Goal: Information Seeking & Learning: Learn about a topic

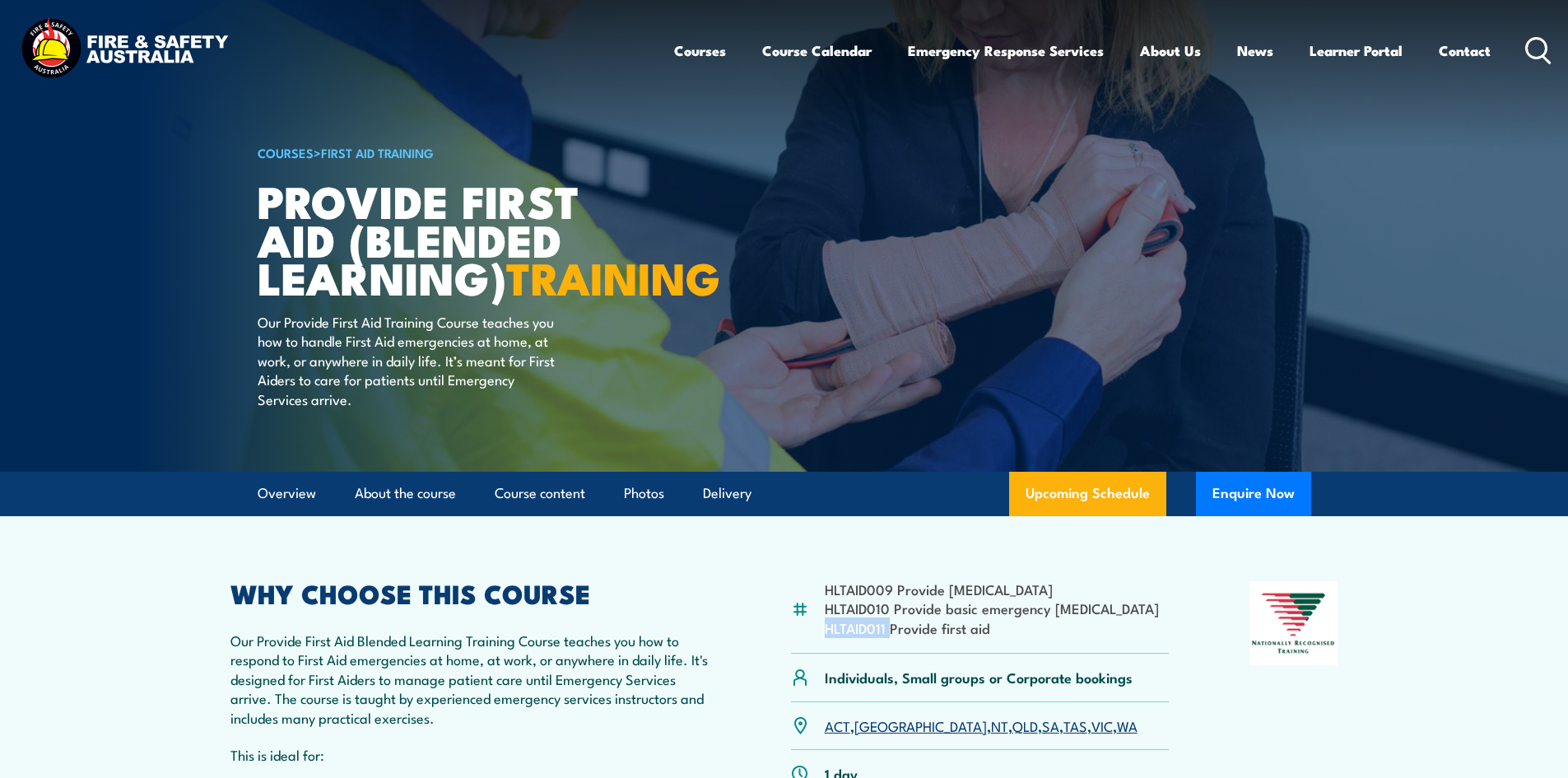
click at [1541, 53] on icon at bounding box center [1539, 50] width 27 height 27
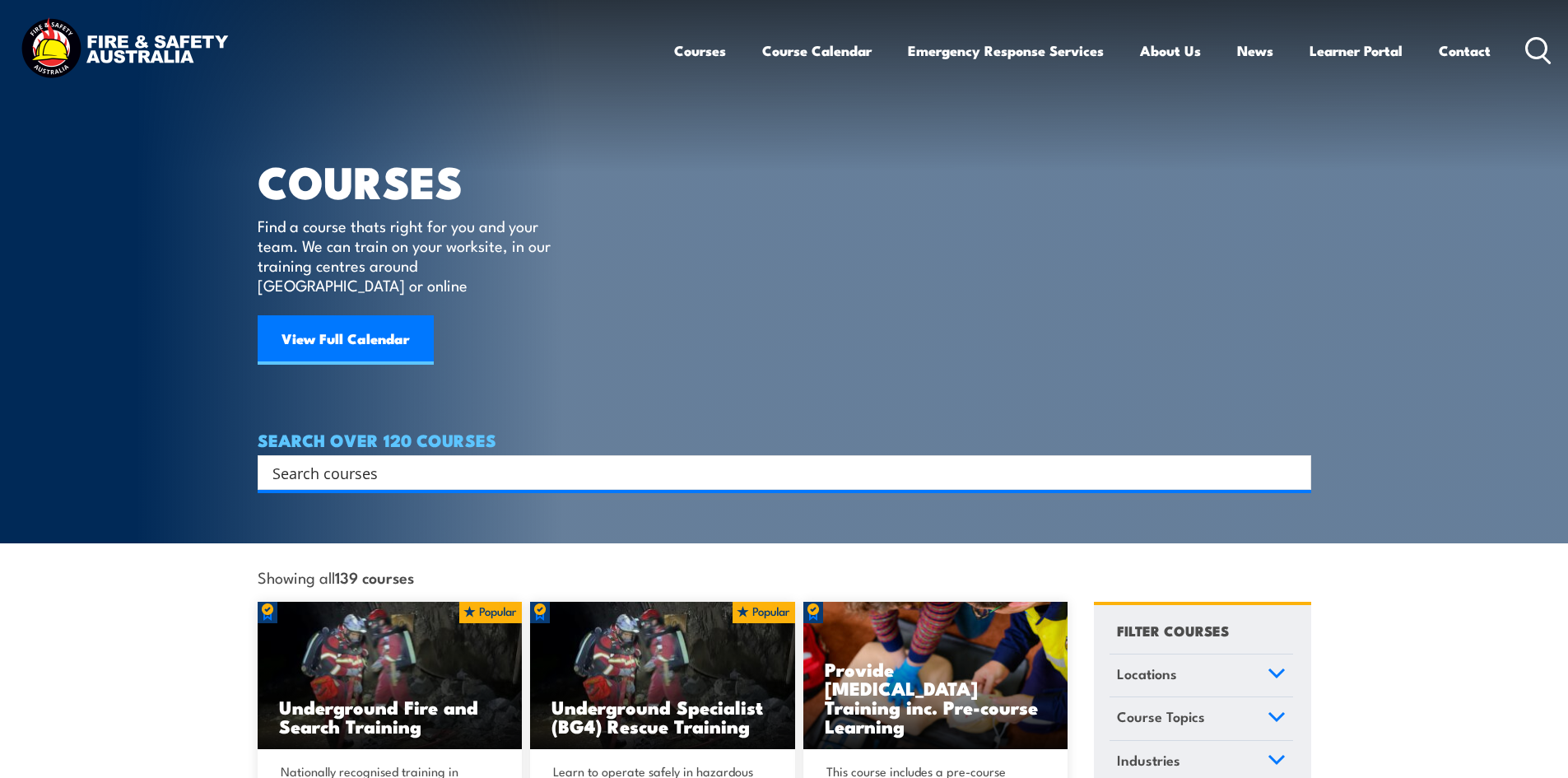
click at [377, 461] on input "Search input" at bounding box center [774, 473] width 1002 height 25
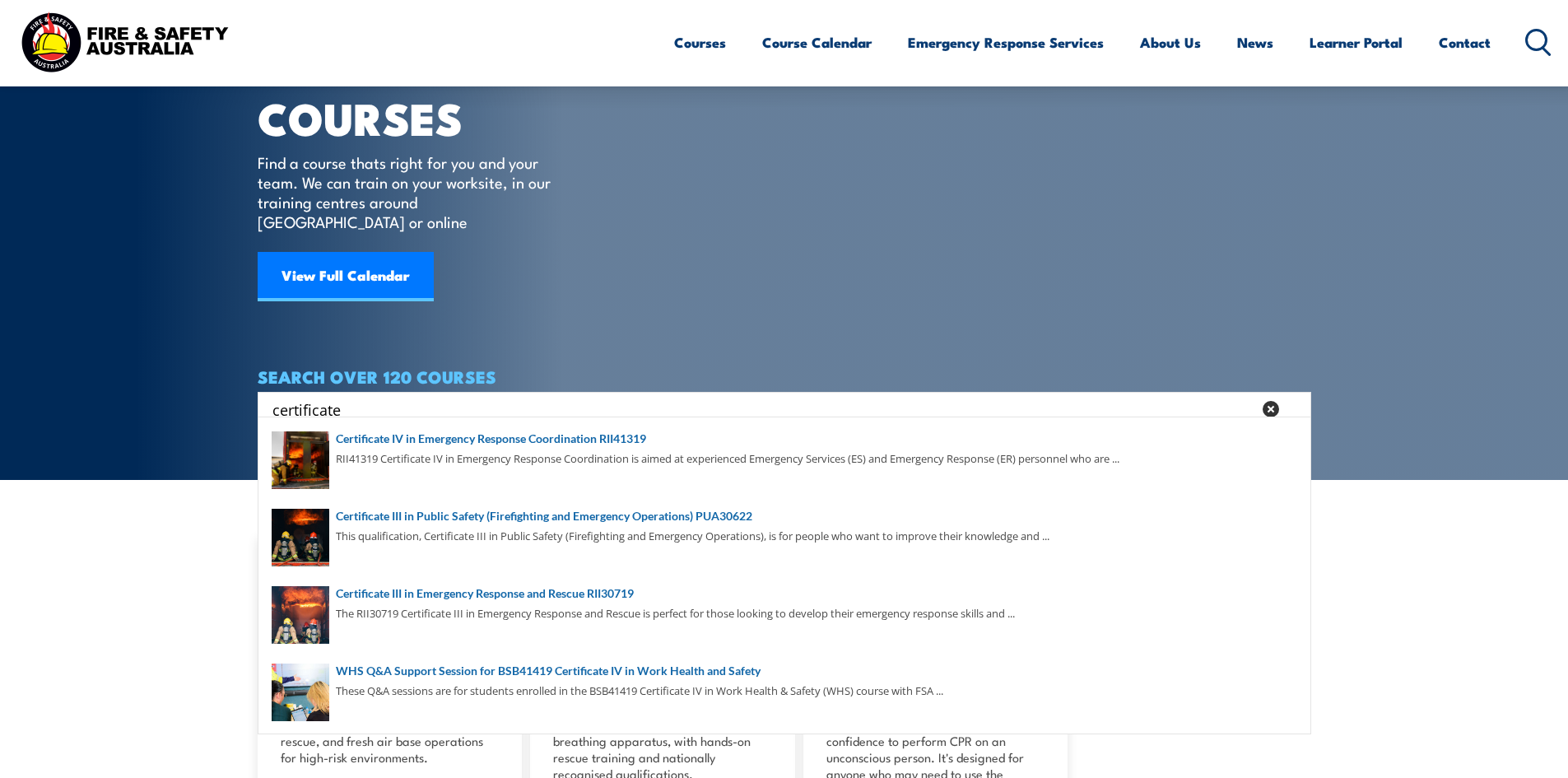
scroll to position [82, 0]
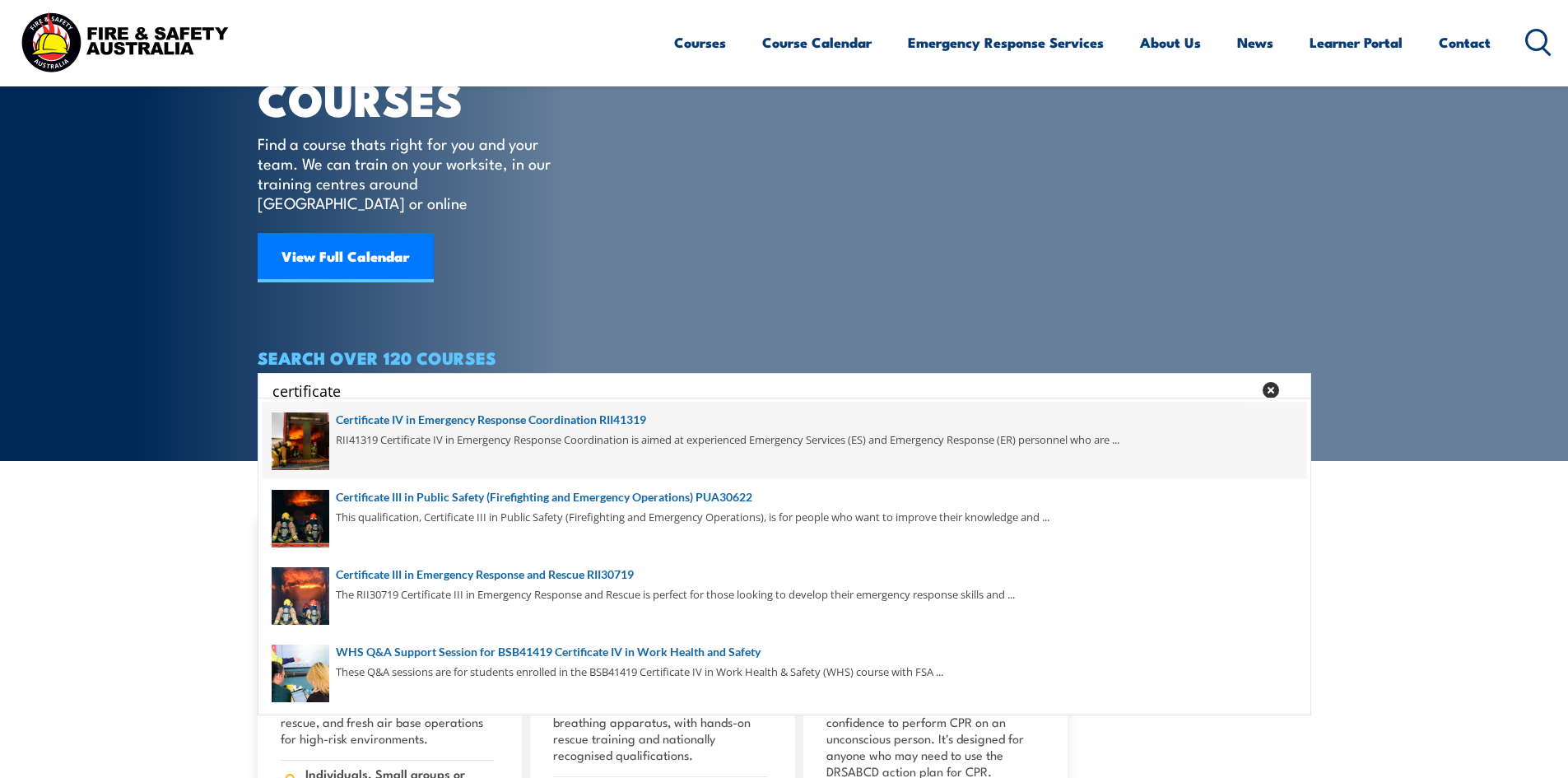
type input "certificate"
click at [424, 430] on span at bounding box center [784, 441] width 1044 height 78
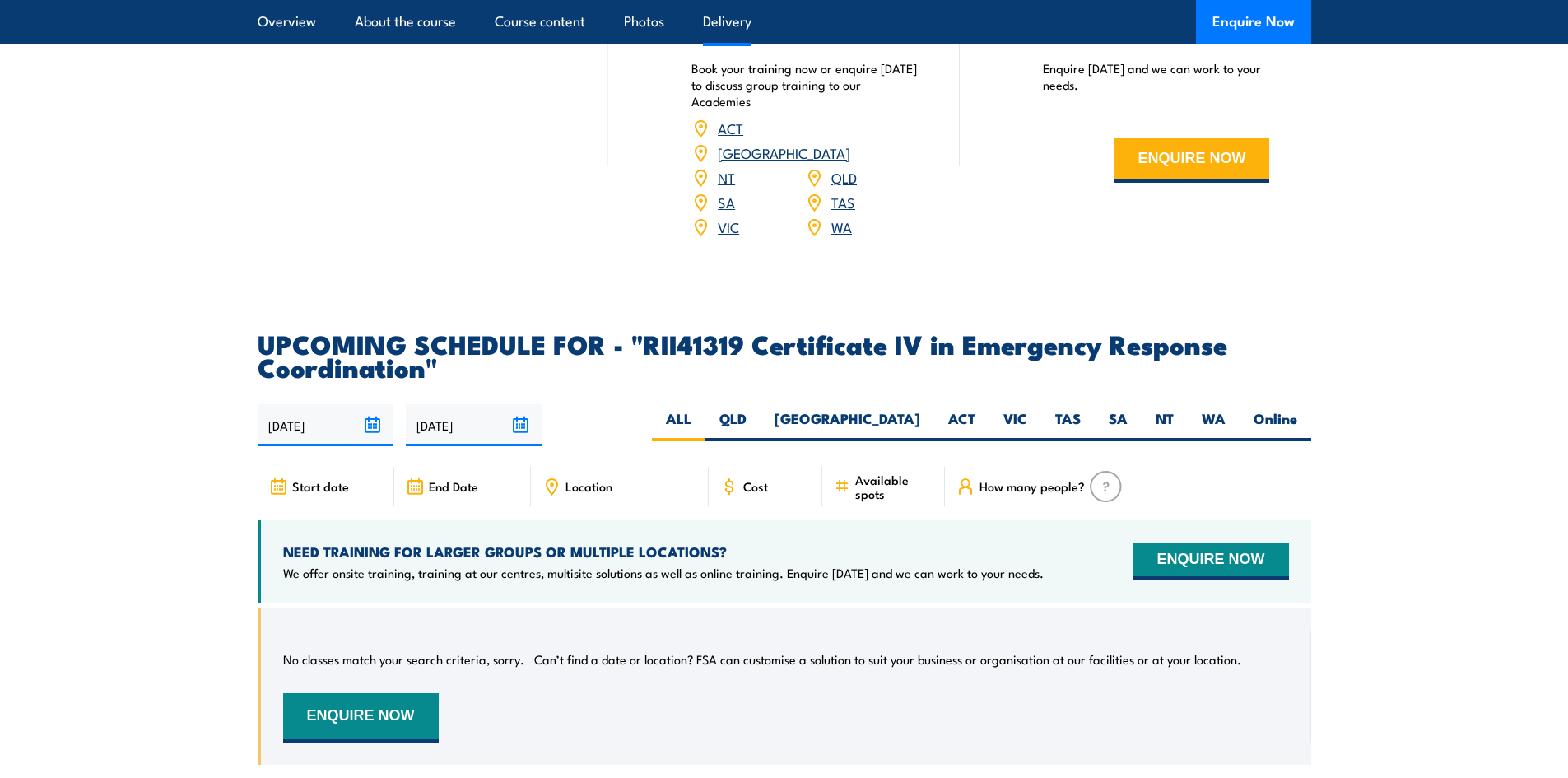
scroll to position [4281, 0]
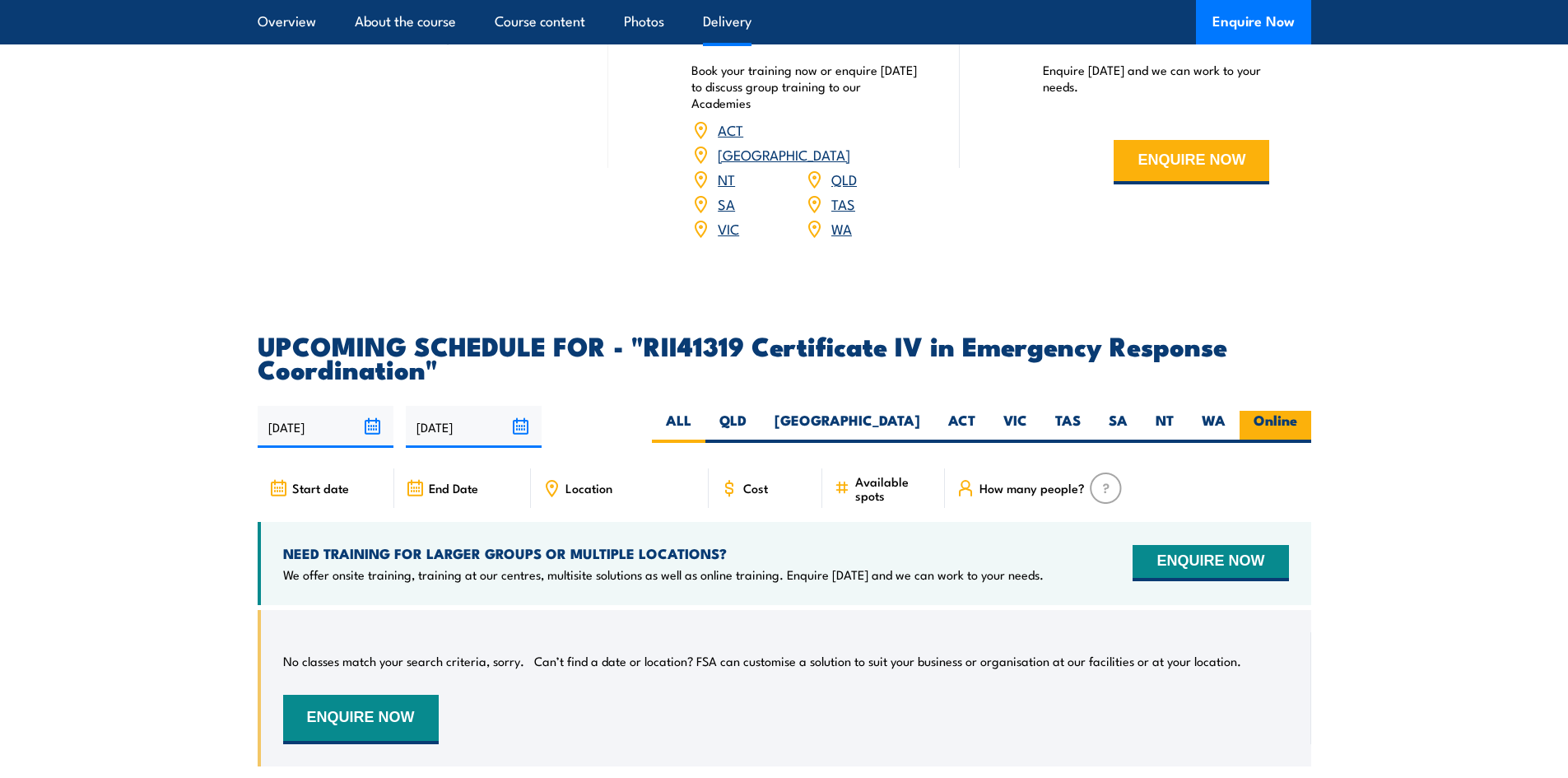
click at [1266, 443] on label "Online" at bounding box center [1275, 427] width 72 height 32
click at [1297, 422] on input "Online" at bounding box center [1302, 416] width 10 height 10
radio input "true"
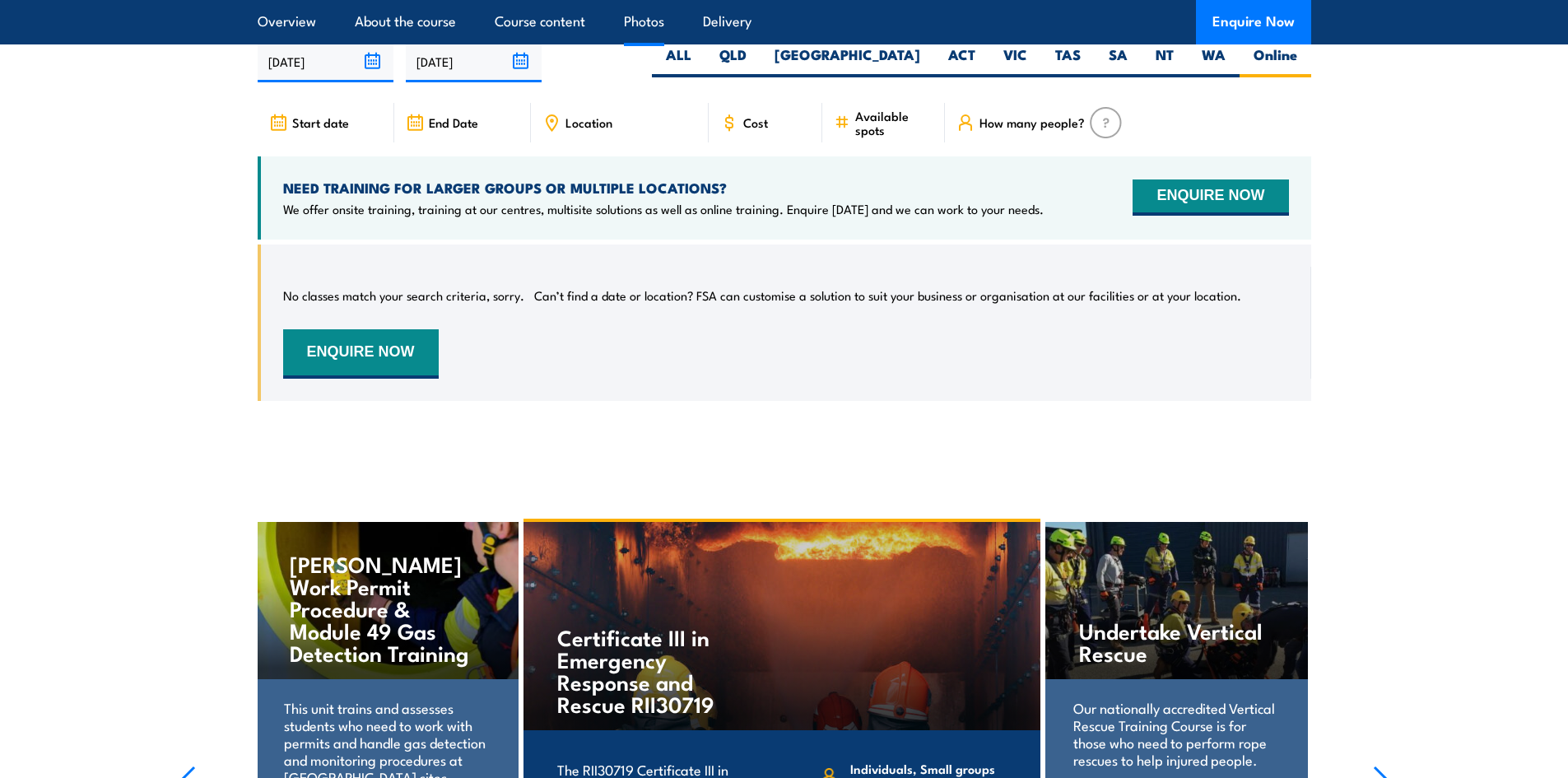
scroll to position [4648, 0]
